Goal: Information Seeking & Learning: Learn about a topic

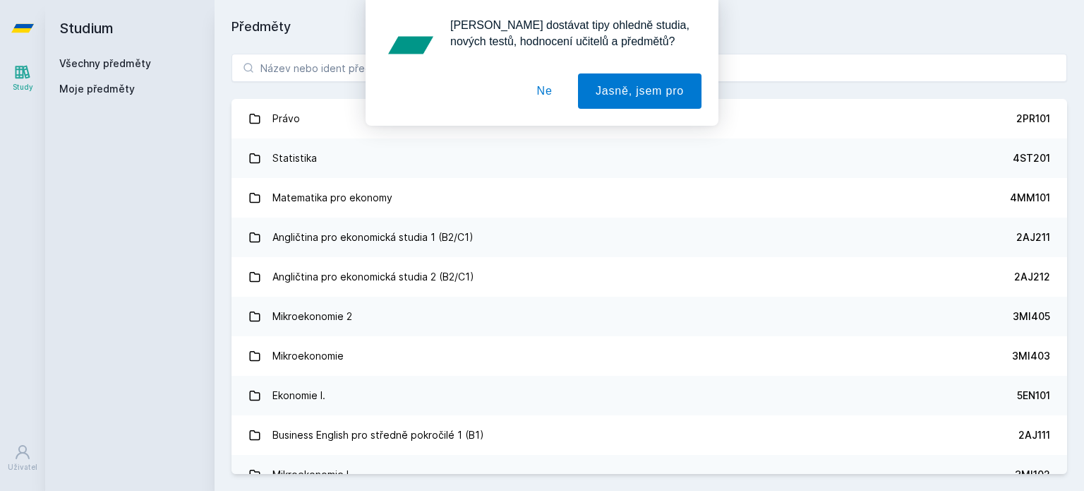
click at [548, 97] on button "Ne" at bounding box center [545, 90] width 51 height 35
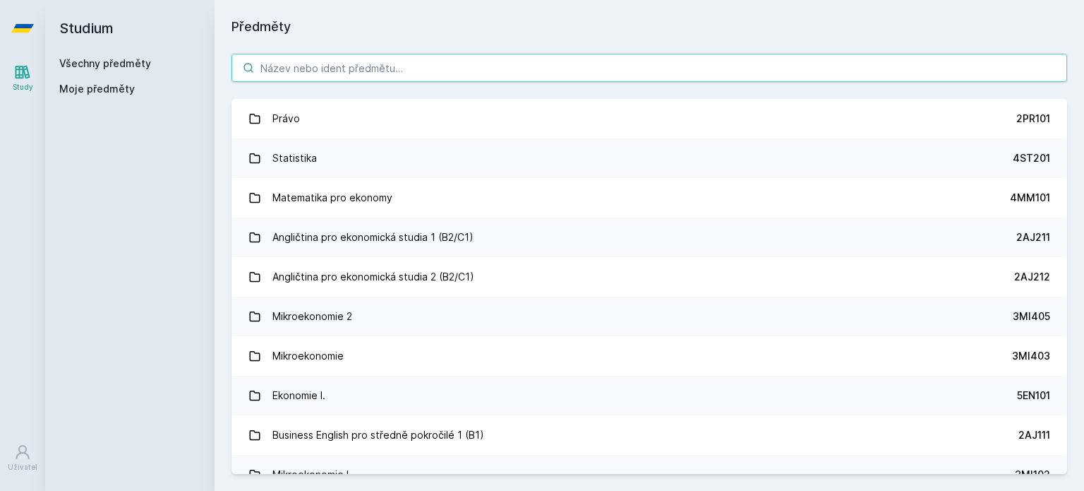
click at [587, 64] on input "search" at bounding box center [650, 68] width 836 height 28
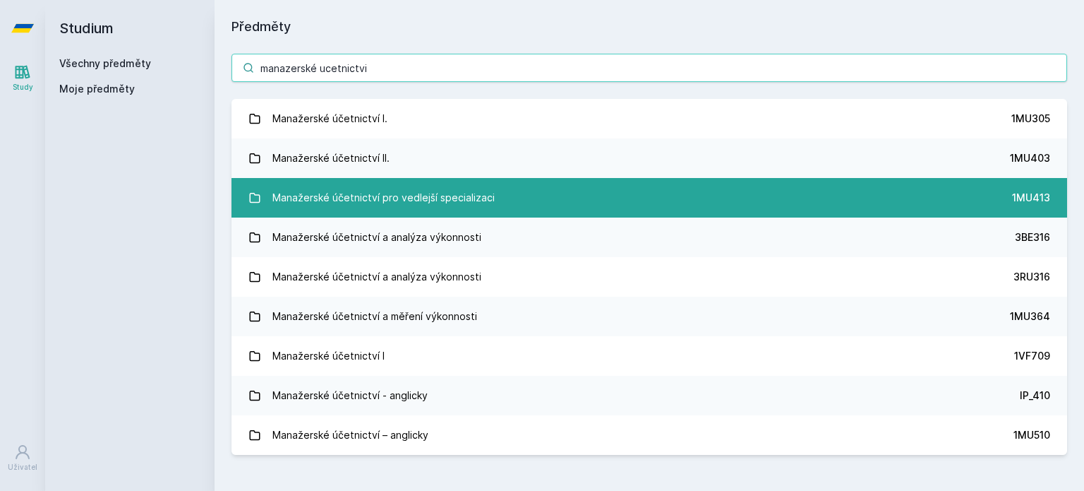
type input "manazerské ucetnictvi"
click at [491, 198] on link "Manažerské účetnictví pro vedlejší specializaci 1MU413" at bounding box center [650, 198] width 836 height 40
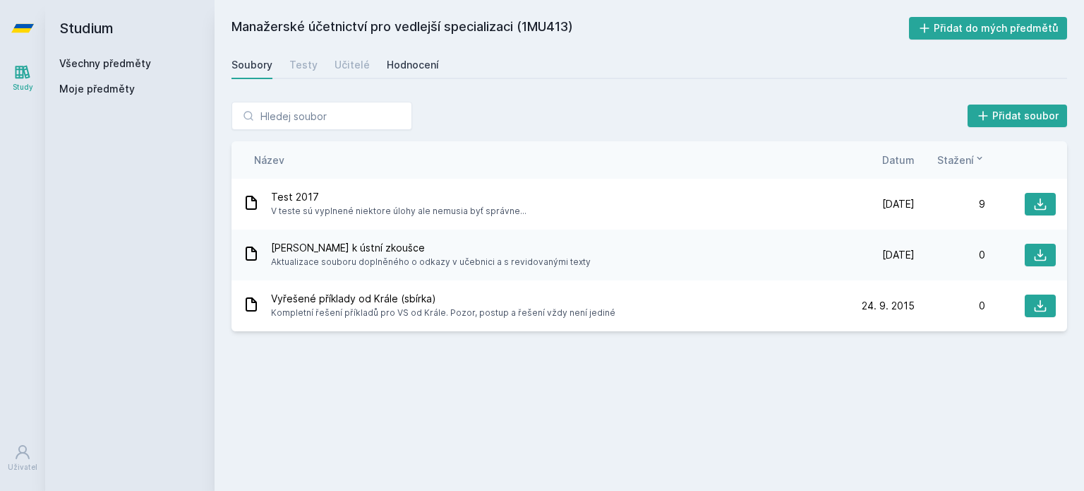
click at [421, 64] on div "Hodnocení" at bounding box center [413, 65] width 52 height 14
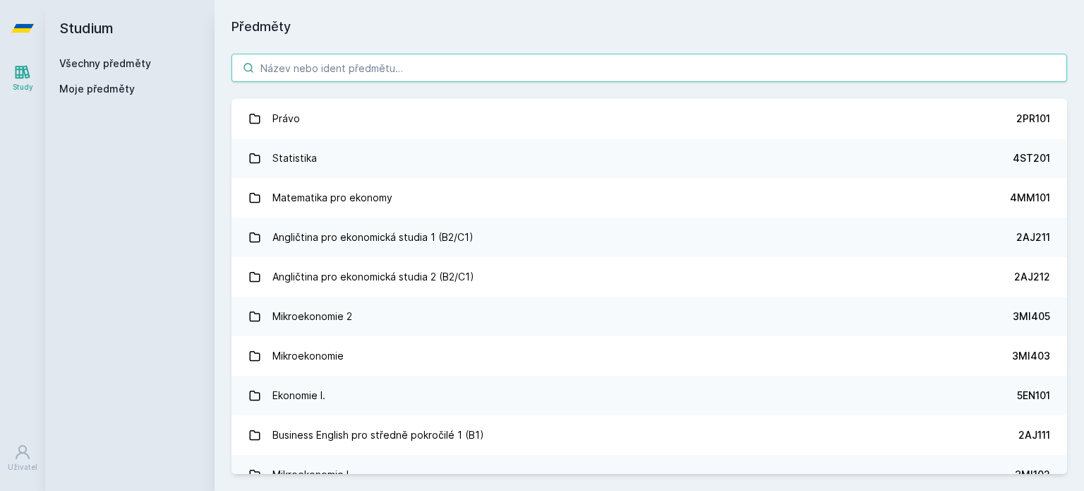
click at [370, 64] on input "search" at bounding box center [650, 68] width 836 height 28
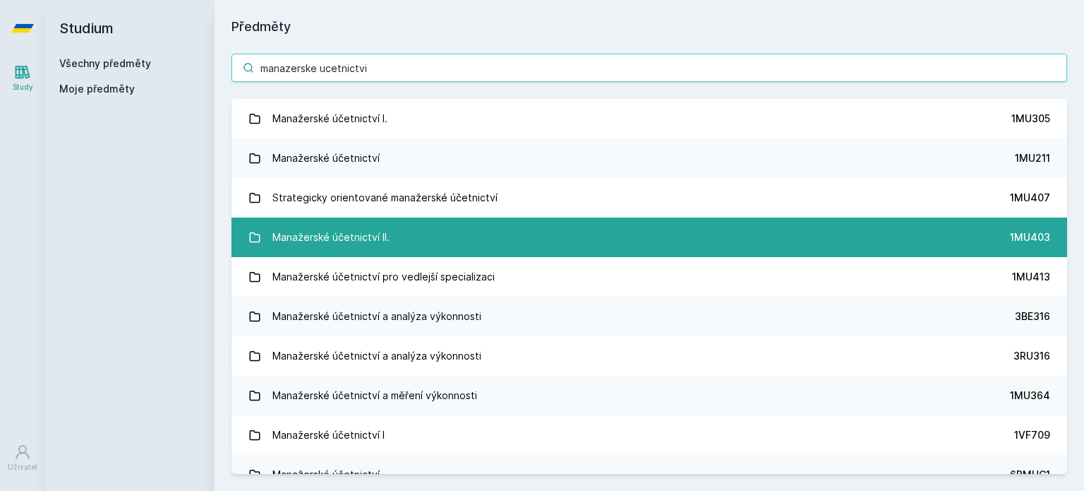
type input "manazerske ucetnictvi"
click at [418, 227] on link "Manažerské účetnictví II. 1MU403" at bounding box center [650, 237] width 836 height 40
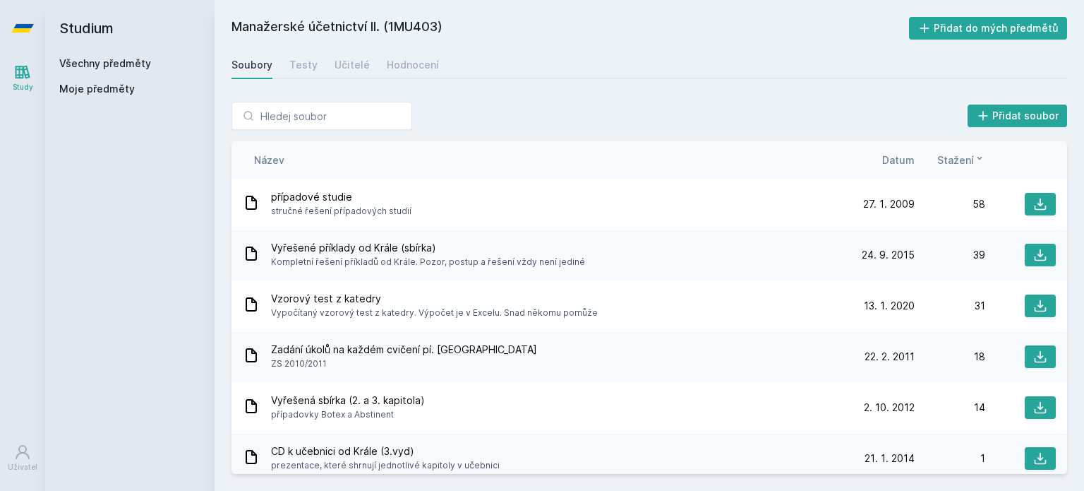
click at [901, 160] on span "Datum" at bounding box center [898, 159] width 32 height 15
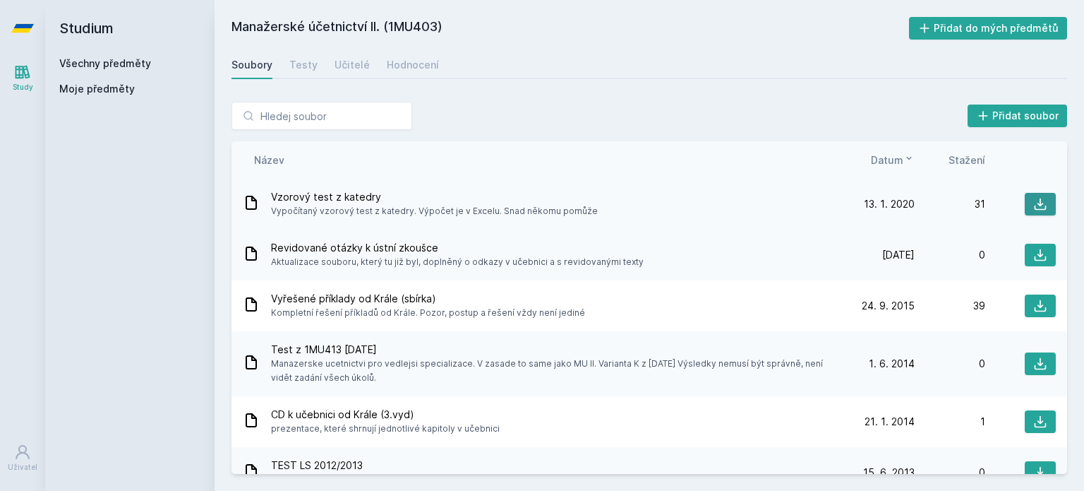
click at [1036, 193] on button at bounding box center [1040, 204] width 31 height 23
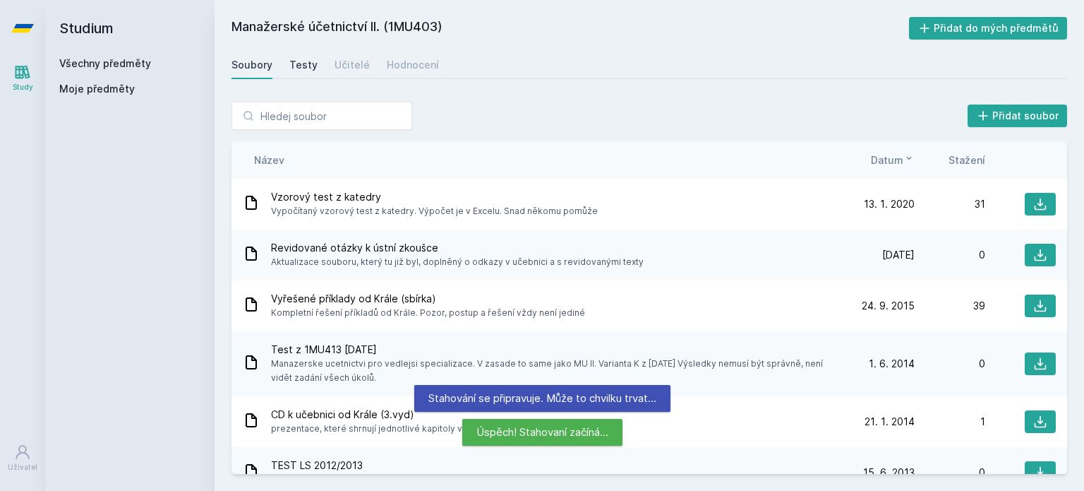
click at [302, 59] on div "Testy" at bounding box center [303, 65] width 28 height 14
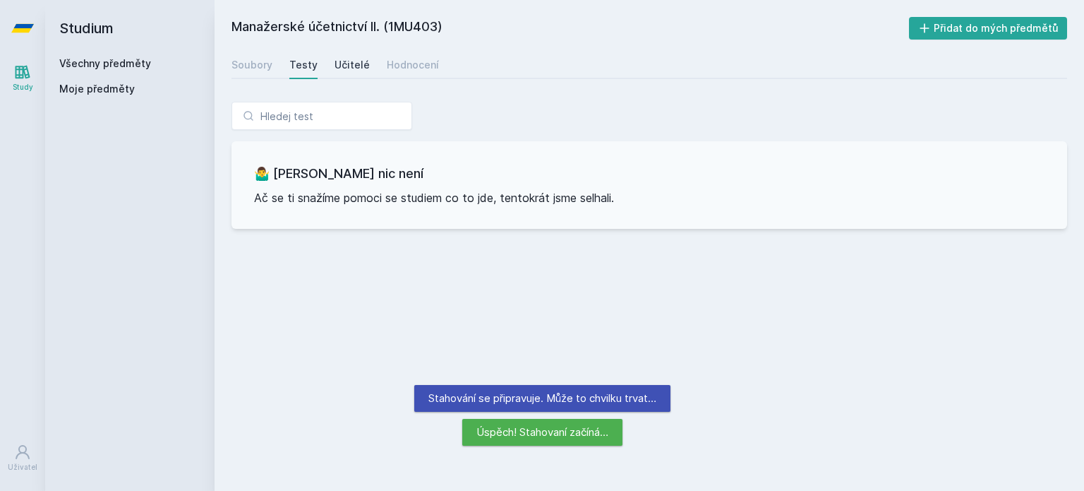
click at [340, 68] on div "Učitelé" at bounding box center [352, 65] width 35 height 14
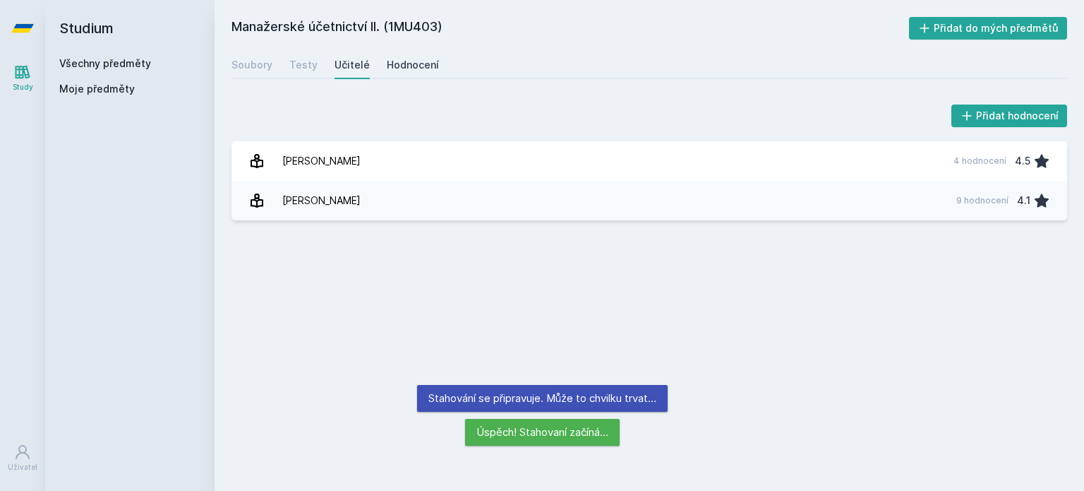
click at [404, 66] on div "Hodnocení" at bounding box center [413, 65] width 52 height 14
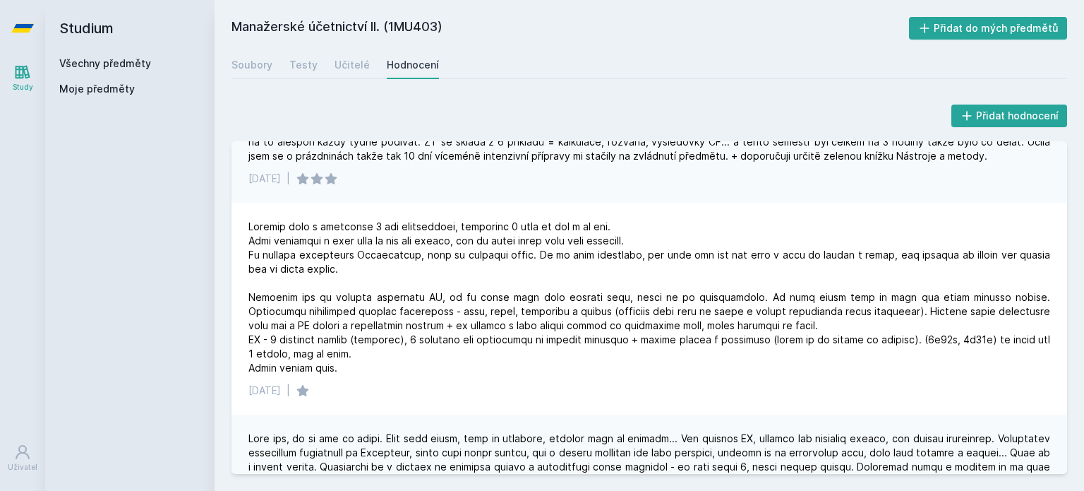
scroll to position [212, 0]
